Goal: Check status: Check status

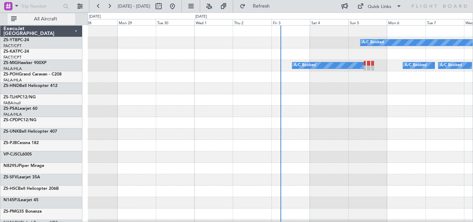
click at [50, 21] on span "All Aircraft" at bounding box center [45, 19] width 55 height 5
click at [50, 20] on span "Only With Activity" at bounding box center [45, 19] width 55 height 5
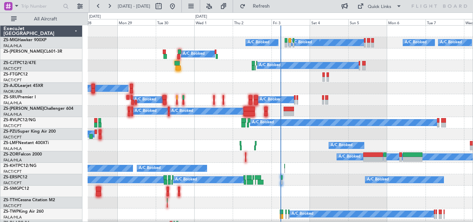
click at [59, 20] on span "All Aircraft" at bounding box center [45, 19] width 55 height 5
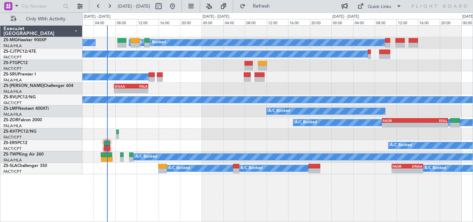
click at [258, 198] on div "A/C Booked A/C Booked A/C Booked A/C Booked A/C Booked A/C Booked A/C Booked A/…" at bounding box center [277, 123] width 390 height 197
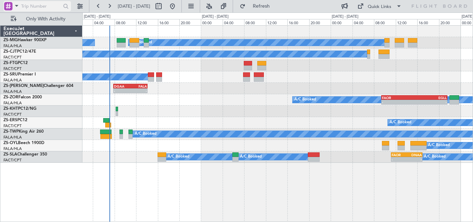
click at [45, 5] on input "text" at bounding box center [41, 6] width 40 height 10
paste input "533242"
type input "533242"
click at [65, 9] on div at bounding box center [66, 6] width 11 height 11
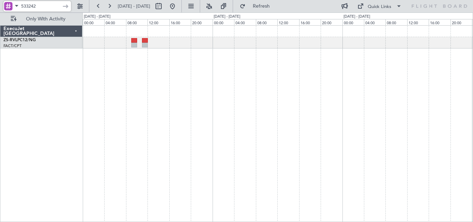
drag, startPoint x: 42, startPoint y: 9, endPoint x: 6, endPoint y: 18, distance: 37.2
click at [0, 7] on html "533242 [DATE] - [DATE] Refresh Quick Links Only With Activity A/C Unavailable E…" at bounding box center [236, 111] width 473 height 222
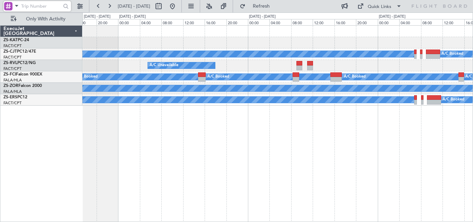
click at [428, 128] on div "A/C Booked A/C Booked A/C Booked A/C Booked A/C Unavailable A/C Booked A/C Book…" at bounding box center [277, 123] width 390 height 197
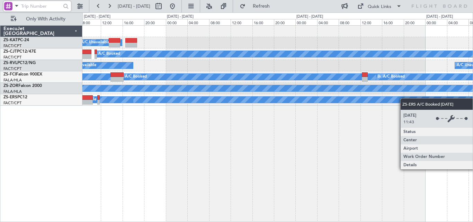
click at [443, 104] on div "A/C Unavailable A/C Booked A/C Booked A/C Unavailable A/C Unavailable A/C Booke…" at bounding box center [277, 123] width 390 height 197
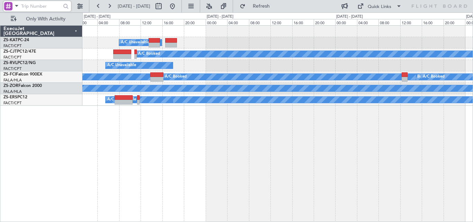
click at [472, 102] on div "A/C Unavailable A/C Booked A/C Booked A/C Unavailable A/C Unavailable A/C Booke…" at bounding box center [236, 116] width 473 height 209
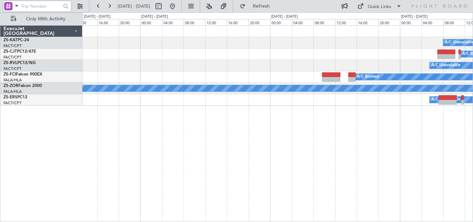
click at [372, 117] on div "A/C Unavailable A/C Booked A/C Booked A/C Unavailable A/C Booked A/C Booked A/C…" at bounding box center [277, 123] width 390 height 197
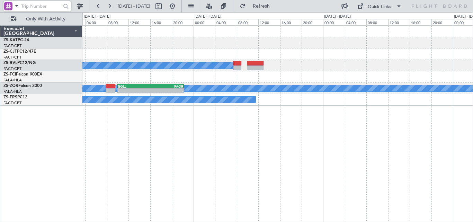
click at [459, 124] on div "A/C Booked A/C Booked A/C Booked A/C Booked A/C Booked A/C Booked A/C Booked A/…" at bounding box center [277, 123] width 390 height 197
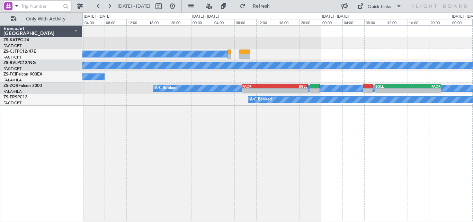
click at [449, 119] on div "A/C Booked A/C Booked A/C Booked A/C Booked A/C Booked A/C Unavailable A/C Unav…" at bounding box center [277, 123] width 390 height 197
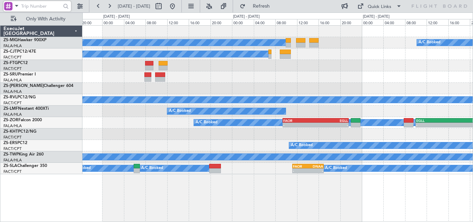
click at [87, 221] on html "[DATE] - [DATE] Refresh Quick Links Only With Activity A/C Booked A/C Booked A/…" at bounding box center [236, 111] width 473 height 222
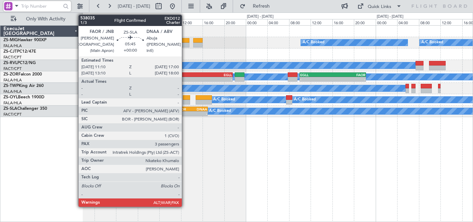
click at [185, 116] on div "- -" at bounding box center [192, 113] width 32 height 5
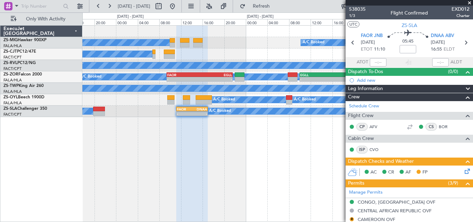
click at [470, 2] on span at bounding box center [469, 3] width 7 height 6
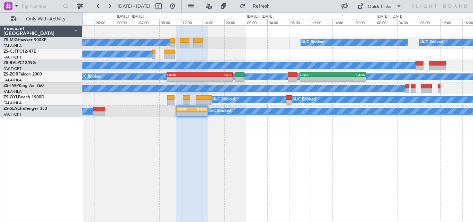
type input "0"
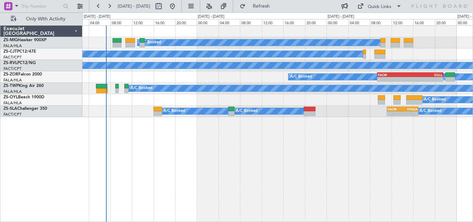
click at [336, 60] on div "A/C Booked A/C Booked A/C Booked A/C Booked A/C Booked A/C Booked A/C Booked A/…" at bounding box center [277, 71] width 390 height 91
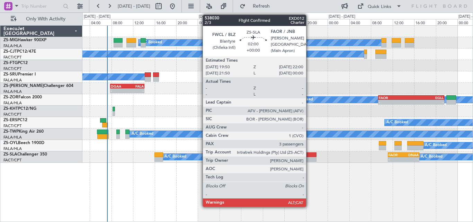
click at [309, 158] on div at bounding box center [311, 159] width 12 height 5
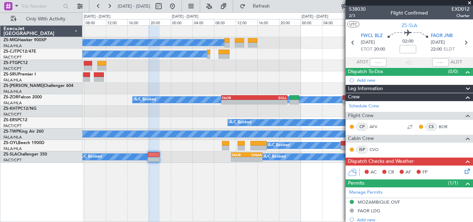
click at [159, 188] on div at bounding box center [154, 124] width 12 height 197
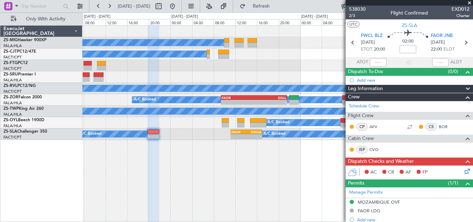
click at [239, 155] on div "A/C Booked A/C Booked A/C Booked A/C Booked A/C Booked A/C Booked A/C Booked A/…" at bounding box center [277, 123] width 390 height 197
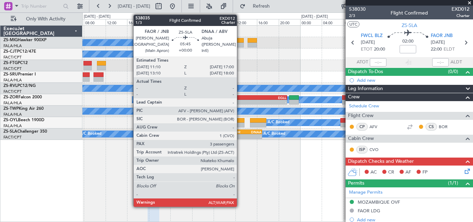
click at [240, 137] on div "-" at bounding box center [238, 136] width 15 height 4
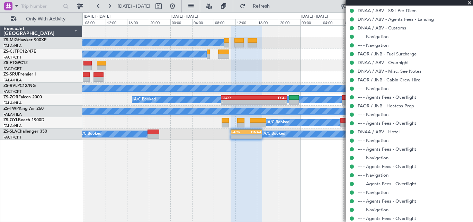
scroll to position [501, 0]
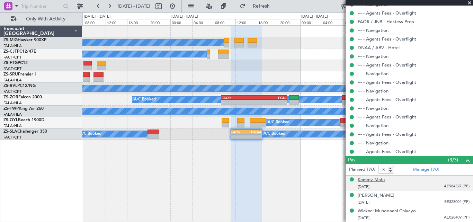
click at [359, 179] on div "Kemmy Mafu" at bounding box center [371, 180] width 27 height 7
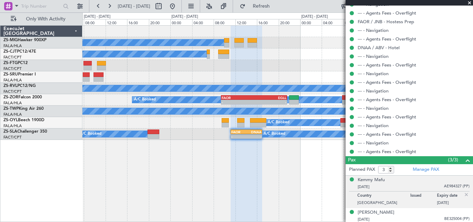
scroll to position [518, 0]
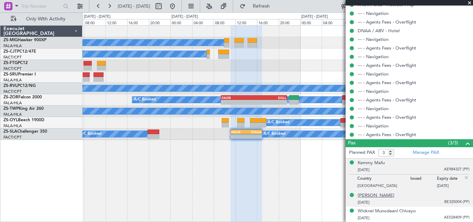
click at [385, 194] on div "[PERSON_NAME]" at bounding box center [376, 195] width 37 height 7
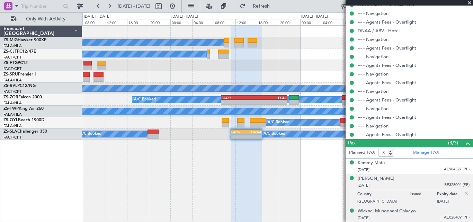
click at [381, 209] on div "Wicknel Munodaani Chivayo" at bounding box center [387, 211] width 58 height 7
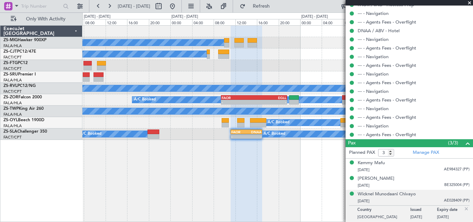
click at [470, 1] on span at bounding box center [469, 3] width 7 height 6
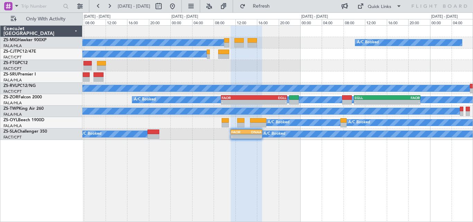
type input "0"
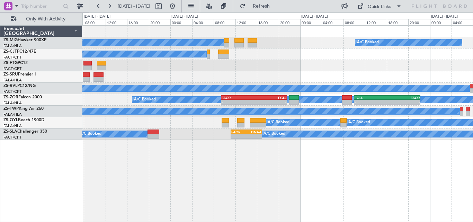
scroll to position [0, 0]
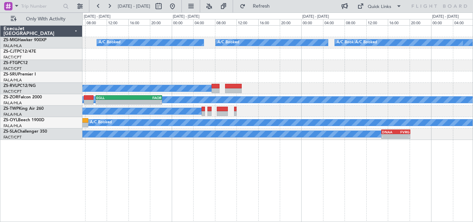
click at [115, 148] on div "A/C Booked A/C Booked A/C Booked A/C Booked A/C Booked A/C Booked A/C Booked A/…" at bounding box center [277, 123] width 390 height 197
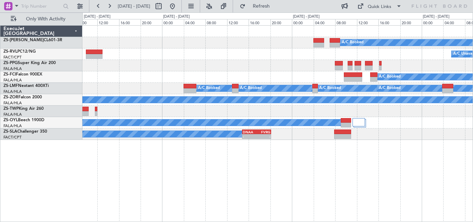
click at [304, 152] on div "A/C Booked A/C Unavailable A/C Booked A/C Booked A/C Booked A/C Booked A/C Book…" at bounding box center [277, 123] width 390 height 197
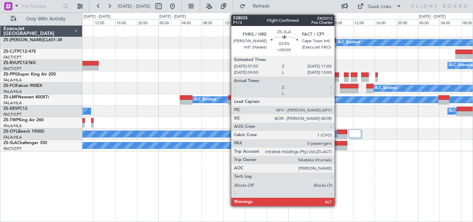
click at [337, 145] on div at bounding box center [338, 143] width 17 height 5
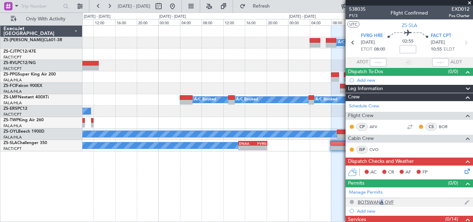
click at [379, 202] on div "BOTSWANA OVF" at bounding box center [376, 202] width 36 height 6
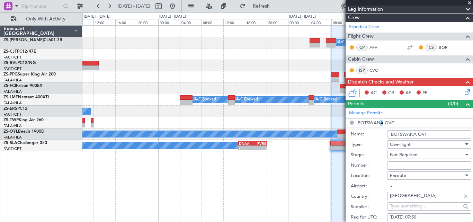
scroll to position [69, 0]
